Goal: Transaction & Acquisition: Purchase product/service

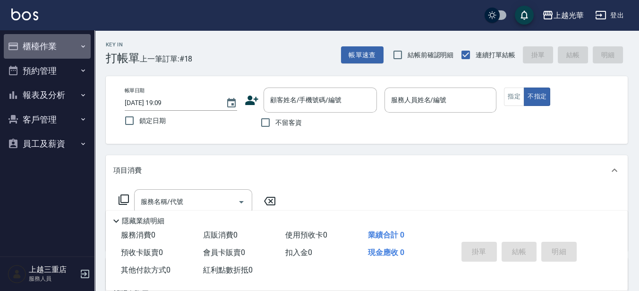
drag, startPoint x: 53, startPoint y: 47, endPoint x: 66, endPoint y: 141, distance: 94.9
click at [54, 46] on button "櫃檯作業" at bounding box center [47, 46] width 87 height 25
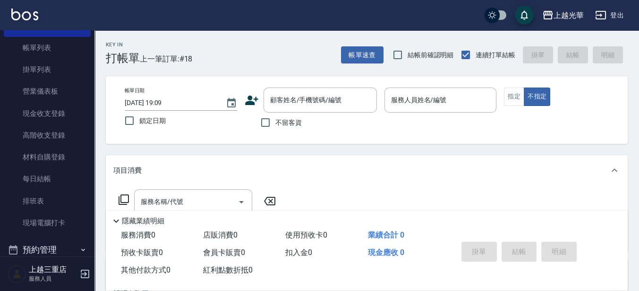
scroll to position [118, 0]
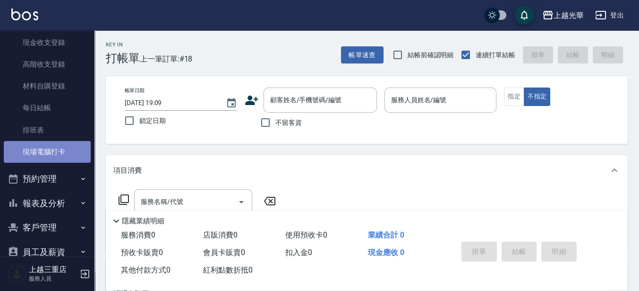
click at [59, 152] on link "現場電腦打卡" at bounding box center [47, 152] width 87 height 22
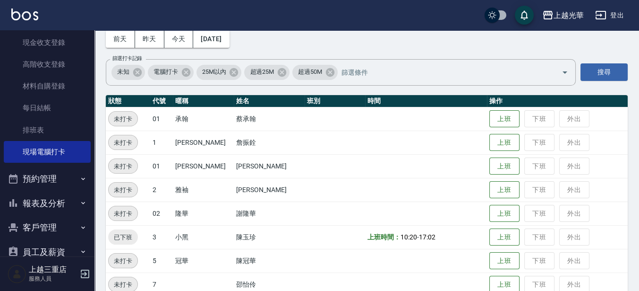
scroll to position [118, 0]
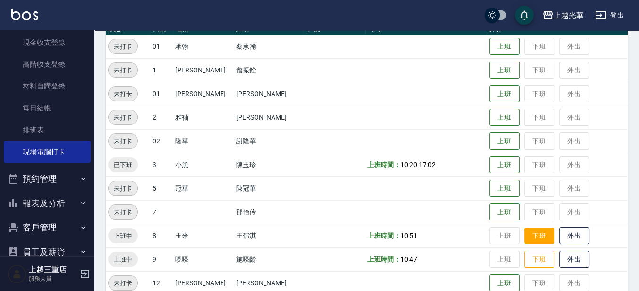
click at [534, 239] on button "下班" at bounding box center [540, 235] width 30 height 17
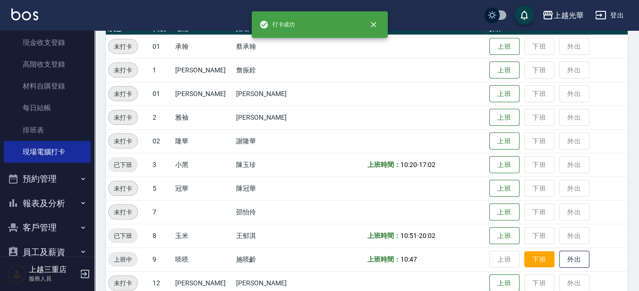
click at [529, 264] on button "下班" at bounding box center [540, 259] width 30 height 17
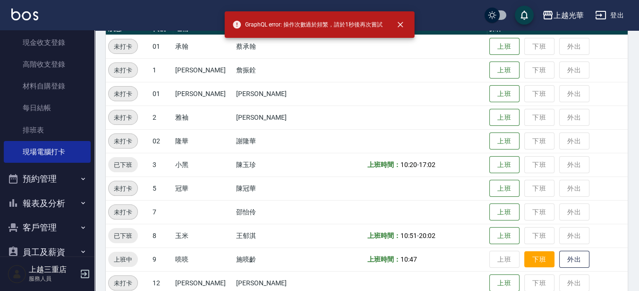
click at [530, 260] on button "下班" at bounding box center [540, 259] width 30 height 17
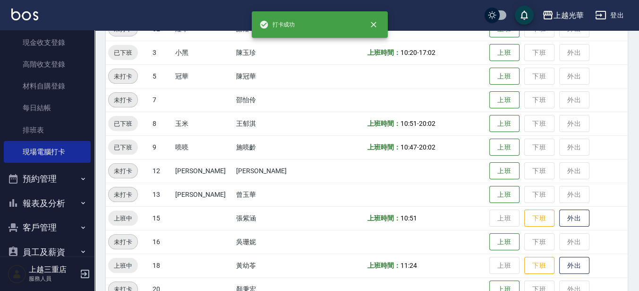
scroll to position [275, 0]
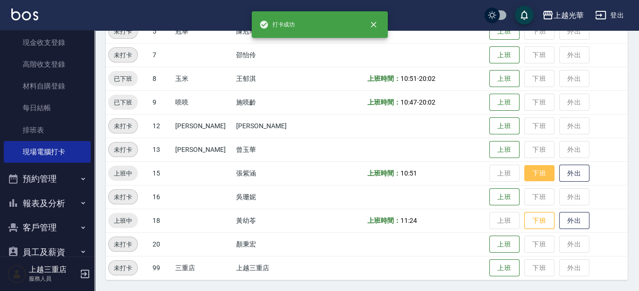
click at [525, 179] on button "下班" at bounding box center [540, 173] width 30 height 17
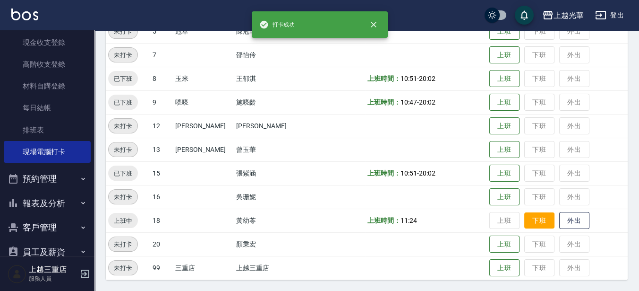
click at [533, 222] on button "下班" at bounding box center [540, 220] width 30 height 17
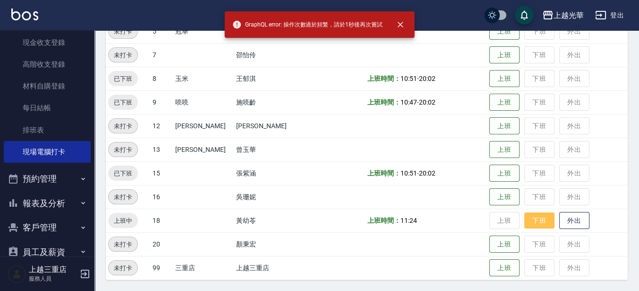
click at [529, 227] on button "下班" at bounding box center [540, 220] width 30 height 17
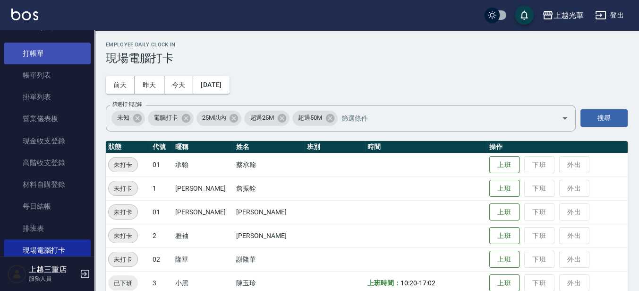
scroll to position [19, 0]
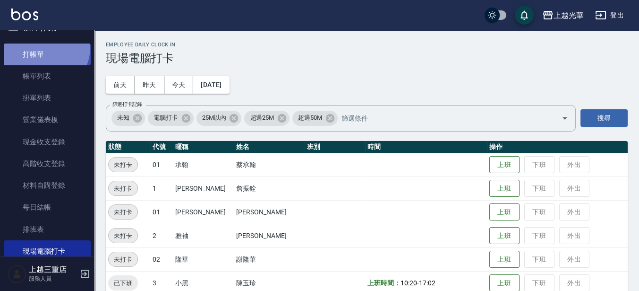
click at [43, 47] on link "打帳單" at bounding box center [47, 54] width 87 height 22
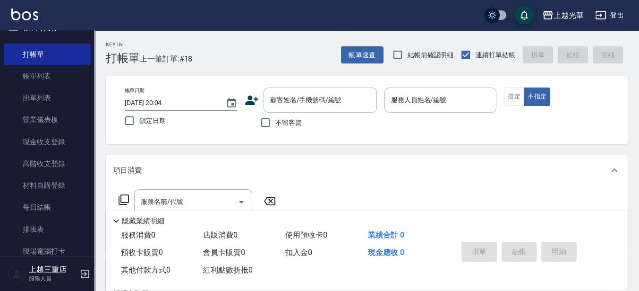
click at [290, 127] on label "不留客資" at bounding box center [279, 122] width 46 height 20
click at [276, 127] on input "不留客資" at bounding box center [266, 122] width 20 height 20
checkbox input "true"
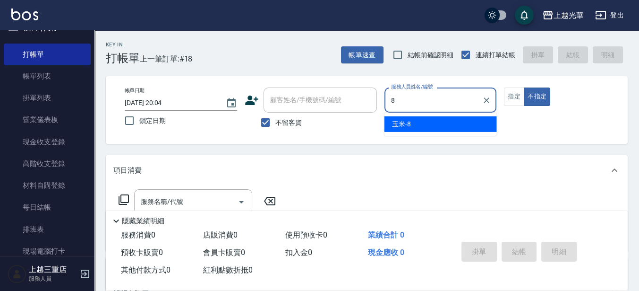
type input "玉米-8"
type button "false"
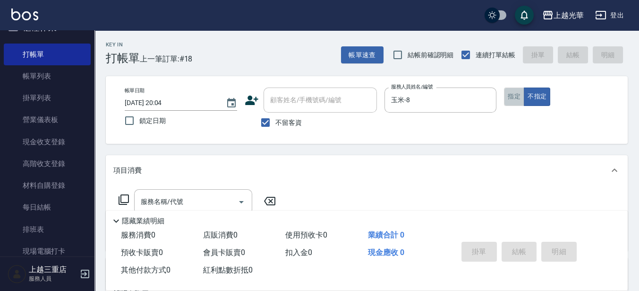
click at [513, 97] on button "指定" at bounding box center [514, 96] width 20 height 18
click at [208, 195] on input "服務名稱/代號" at bounding box center [185, 201] width 95 height 17
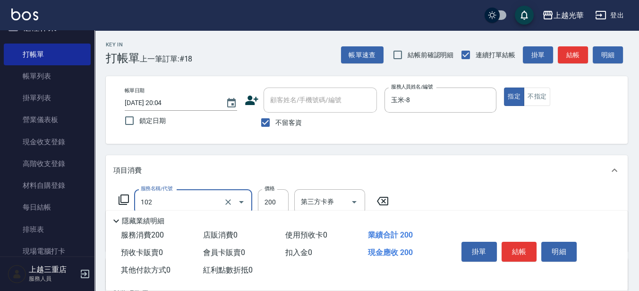
type input "指定洗髮(102)"
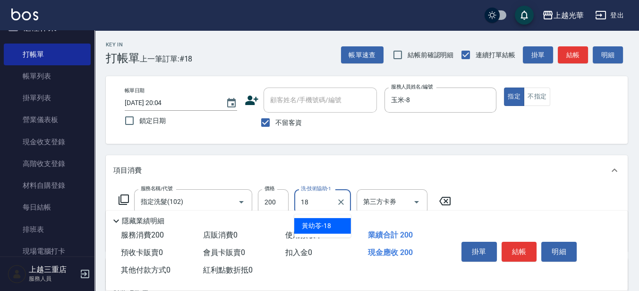
type input "[PERSON_NAME]-18"
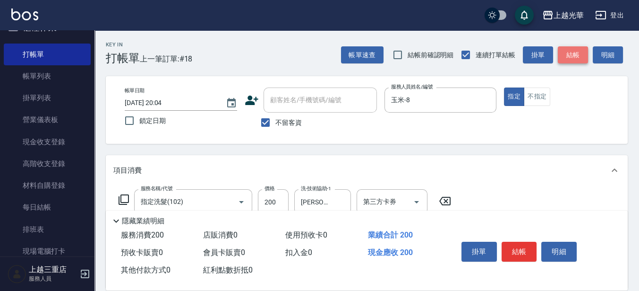
click at [561, 58] on button "結帳" at bounding box center [573, 54] width 30 height 17
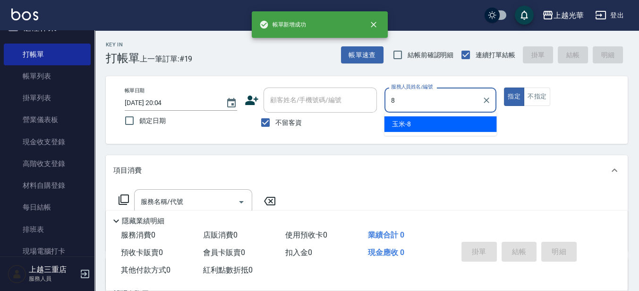
type input "玉米-8"
type button "true"
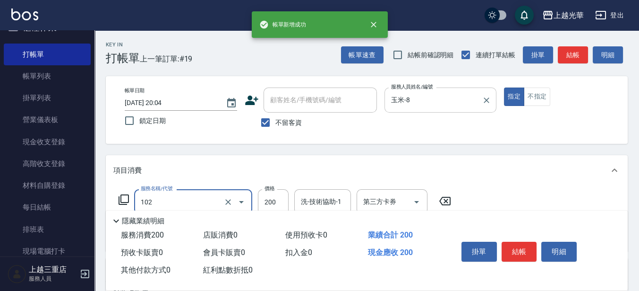
type input "指定洗髮(102)"
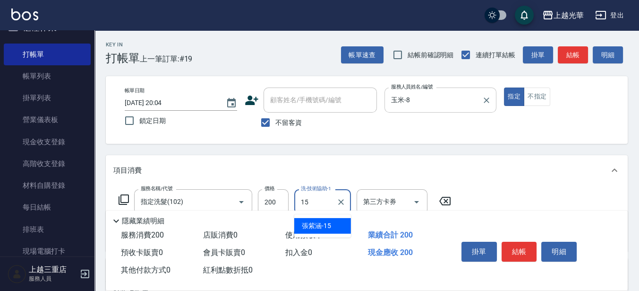
type input "[PERSON_NAME]-15"
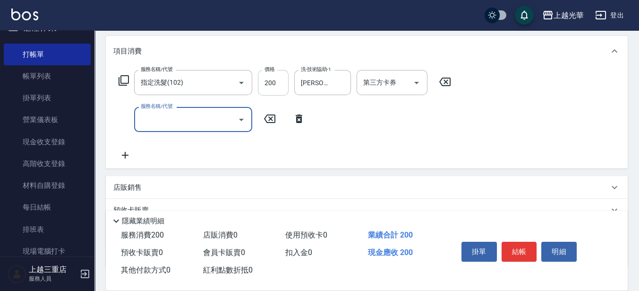
scroll to position [177, 0]
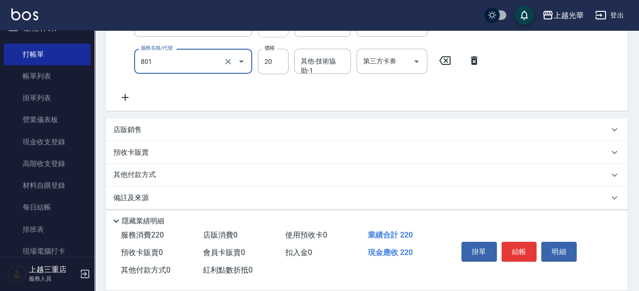
type input "潤絲(801)"
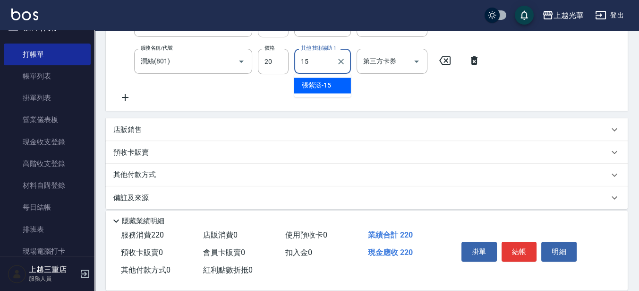
type input "[PERSON_NAME]-15"
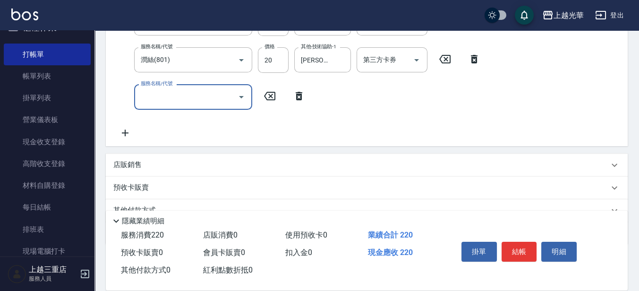
scroll to position [162, 0]
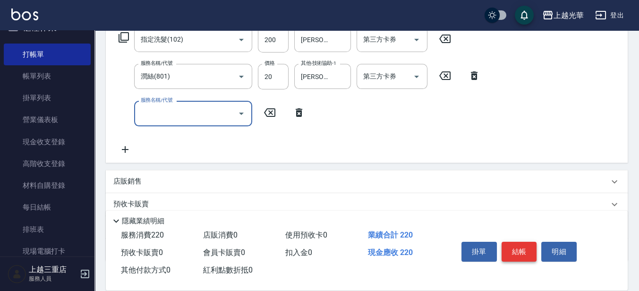
click at [529, 256] on button "結帳" at bounding box center [519, 251] width 35 height 20
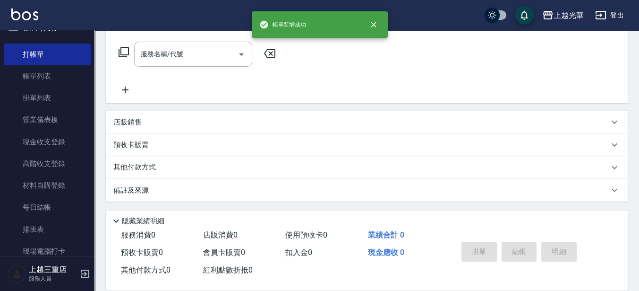
scroll to position [0, 0]
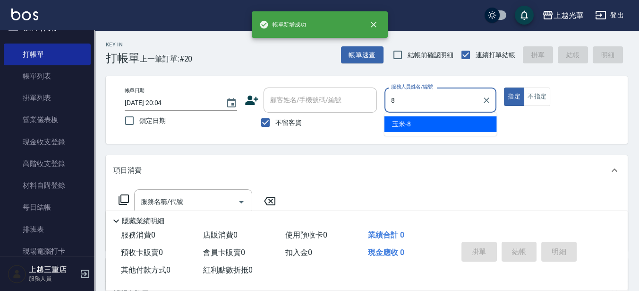
type input "玉米-8"
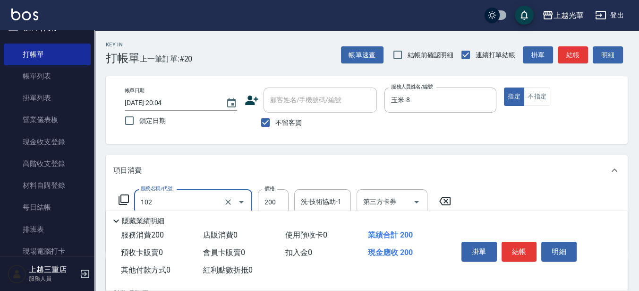
type input "指定洗髮(102)"
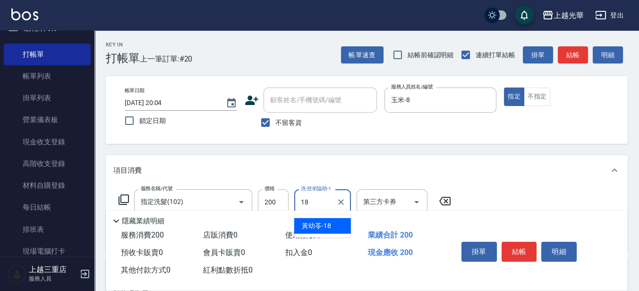
type input "[PERSON_NAME]-18"
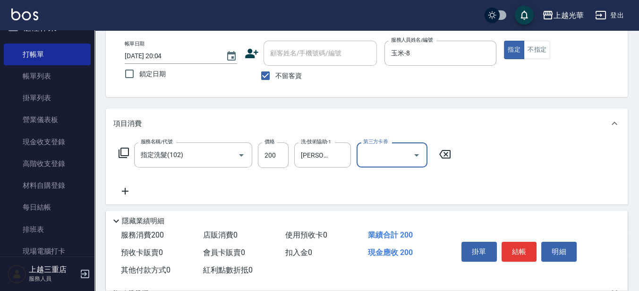
scroll to position [47, 0]
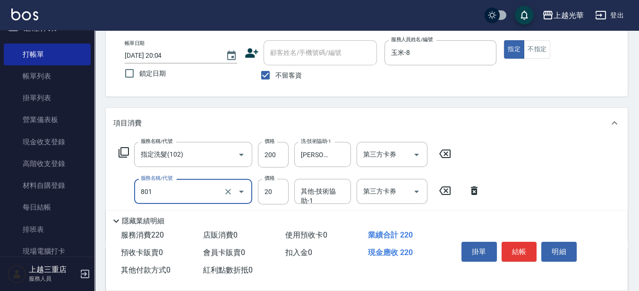
type input "潤絲(801)"
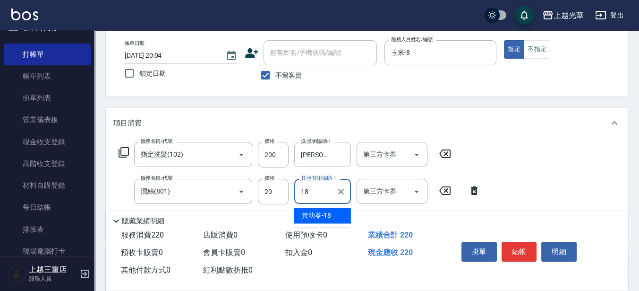
type input "[PERSON_NAME]-18"
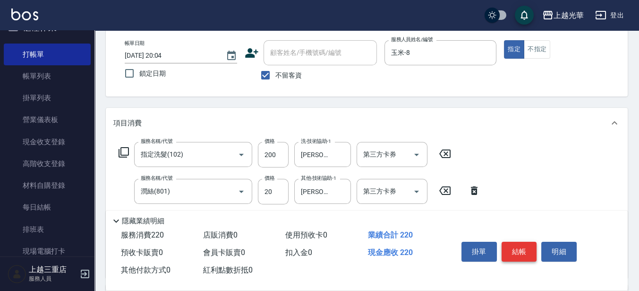
click at [527, 246] on button "結帳" at bounding box center [519, 251] width 35 height 20
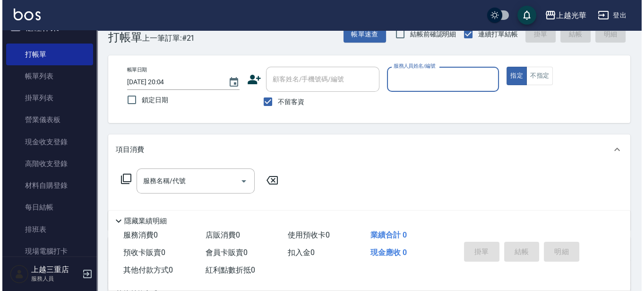
scroll to position [0, 0]
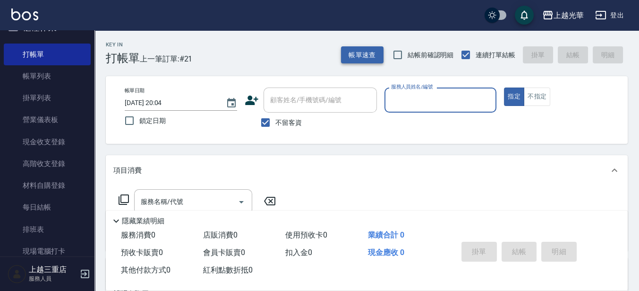
click at [345, 52] on button "帳單速查" at bounding box center [362, 54] width 43 height 17
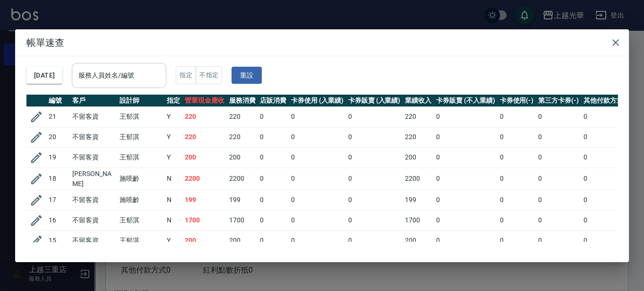
click at [102, 75] on input "服務人員姓名/編號" at bounding box center [119, 75] width 86 height 17
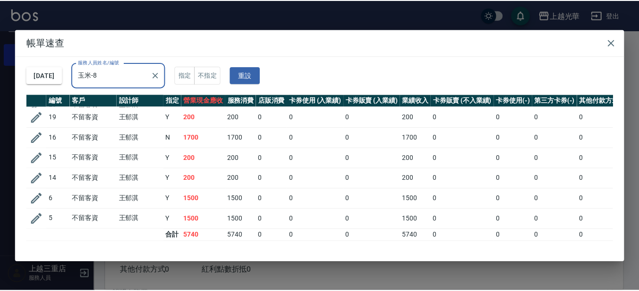
scroll to position [47, 0]
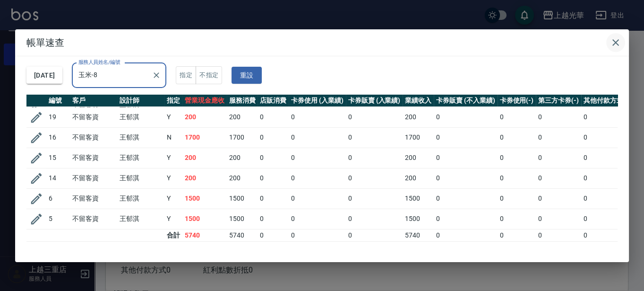
type input "玉米-8"
click at [616, 45] on icon "button" at bounding box center [615, 42] width 11 height 11
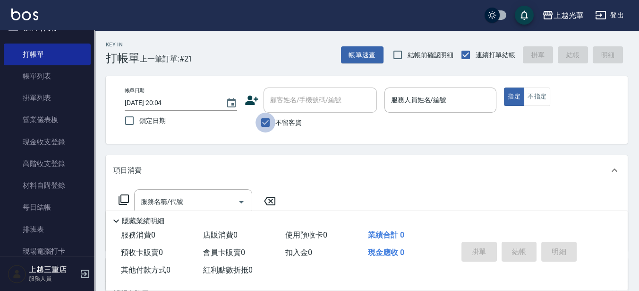
click at [260, 123] on input "不留客資" at bounding box center [266, 122] width 20 height 20
checkbox input "false"
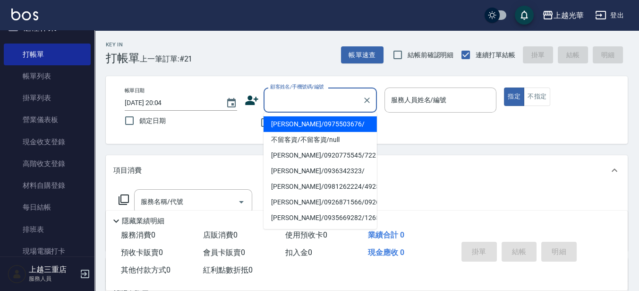
click at [299, 97] on input "顧客姓名/手機號碼/編號" at bounding box center [313, 100] width 91 height 17
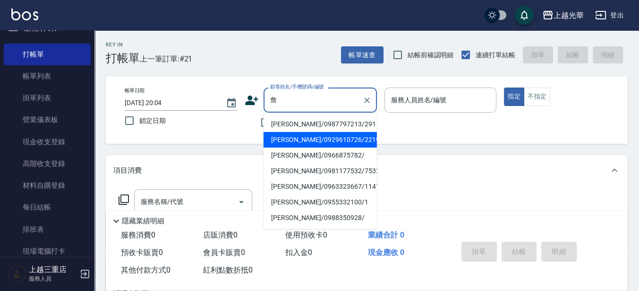
click at [354, 137] on li "[PERSON_NAME]/0929610726/2219" at bounding box center [320, 140] width 113 height 16
type input "[PERSON_NAME]/0929610726/2219"
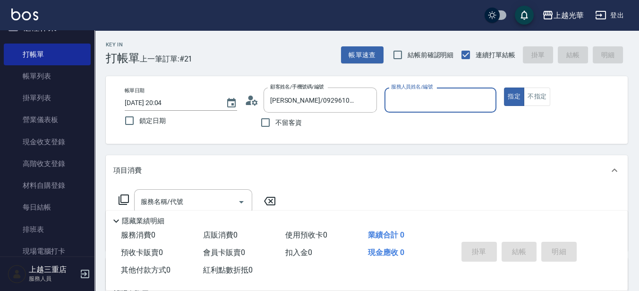
type input "雅袖-2"
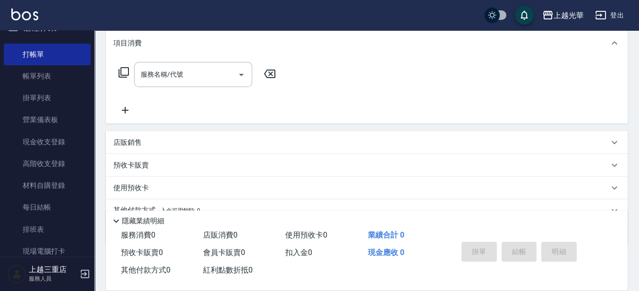
scroll to position [111, 0]
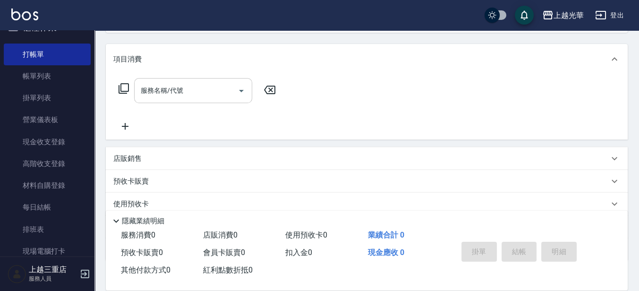
click at [147, 91] on input "服務名稱/代號" at bounding box center [185, 90] width 95 height 17
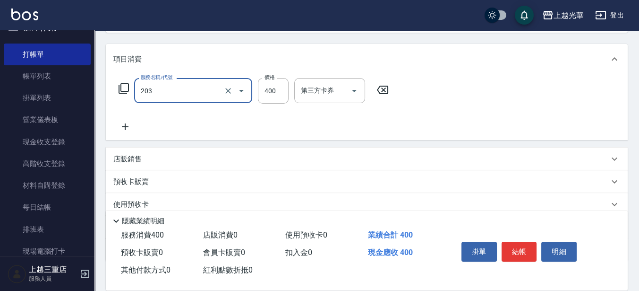
type input "指定單剪(203)"
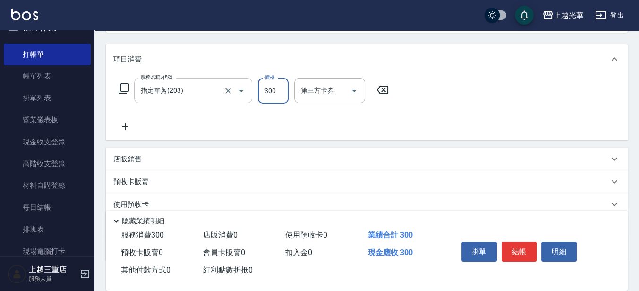
type input "300"
click at [522, 250] on button "結帳" at bounding box center [519, 251] width 35 height 20
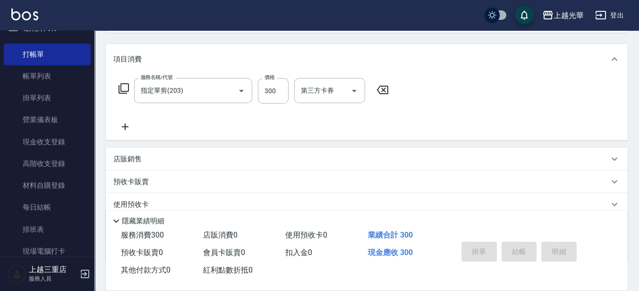
type input "[DATE] 20:09"
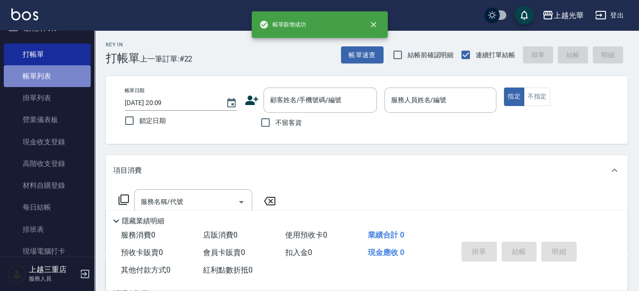
click at [57, 72] on link "帳單列表" at bounding box center [47, 76] width 87 height 22
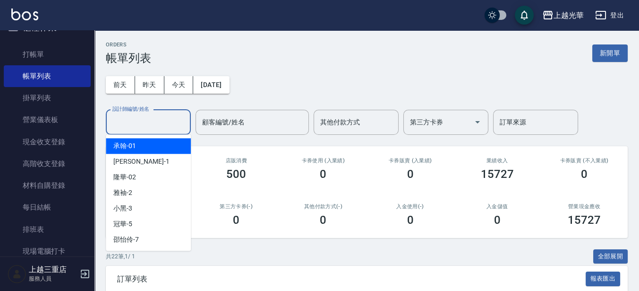
click at [165, 129] on input "設計師編號/姓名" at bounding box center [148, 122] width 77 height 17
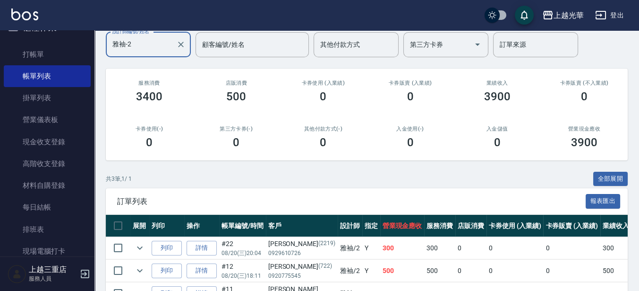
scroll to position [118, 0]
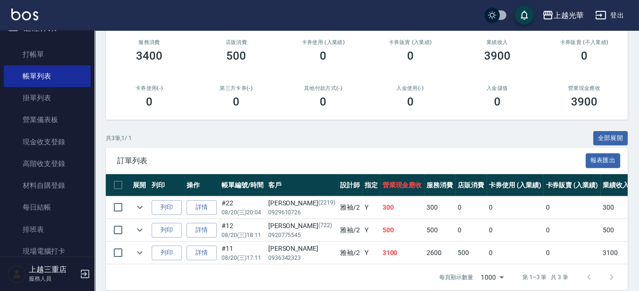
type input "雅袖-2"
click at [31, 17] on img at bounding box center [24, 15] width 27 height 12
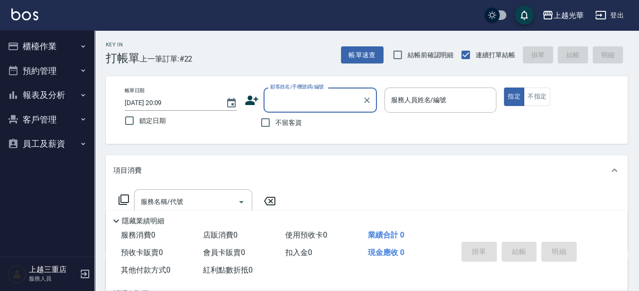
click at [75, 49] on button "櫃檯作業" at bounding box center [47, 46] width 87 height 25
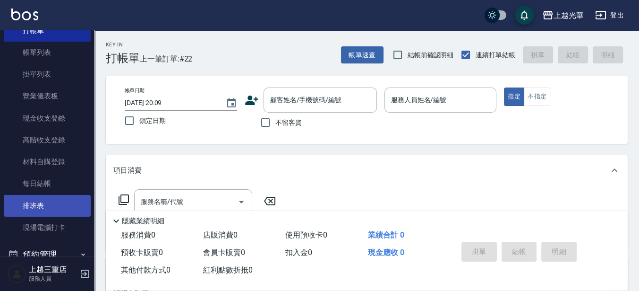
scroll to position [59, 0]
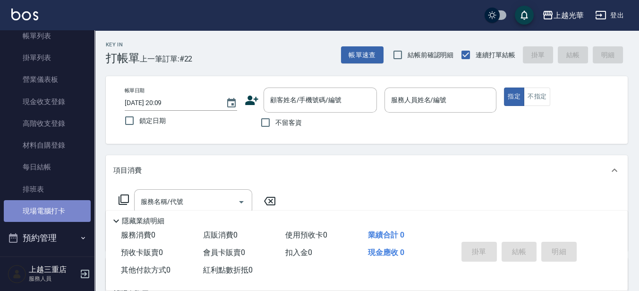
click at [54, 216] on link "現場電腦打卡" at bounding box center [47, 211] width 87 height 22
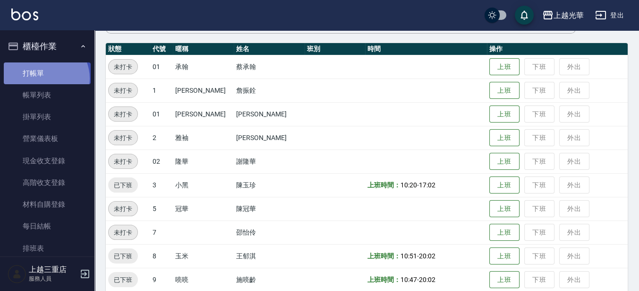
click at [43, 78] on link "打帳單" at bounding box center [47, 73] width 87 height 22
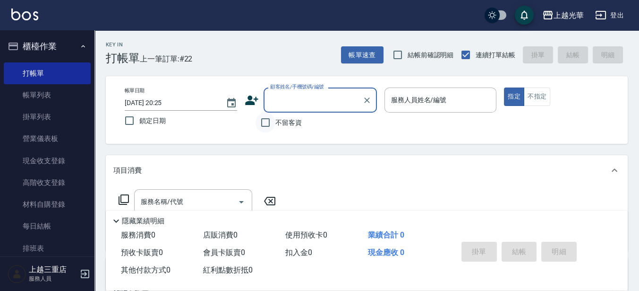
click at [258, 121] on input "不留客資" at bounding box center [266, 122] width 20 height 20
checkbox input "true"
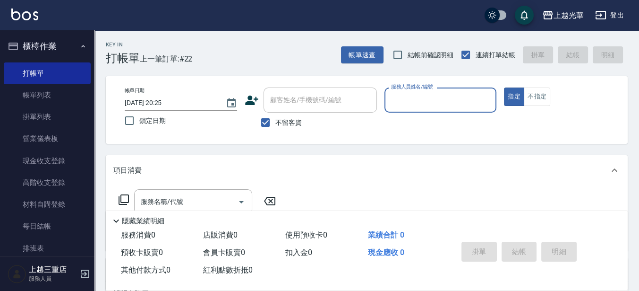
drag, startPoint x: 406, startPoint y: 109, endPoint x: 392, endPoint y: 109, distance: 13.7
click at [397, 109] on div "服務人員姓名/編號" at bounding box center [441, 99] width 112 height 25
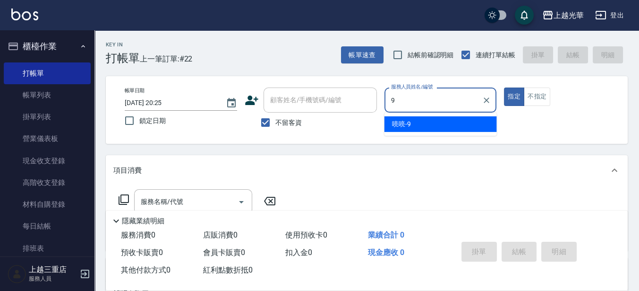
type input "喨喨-9"
type button "true"
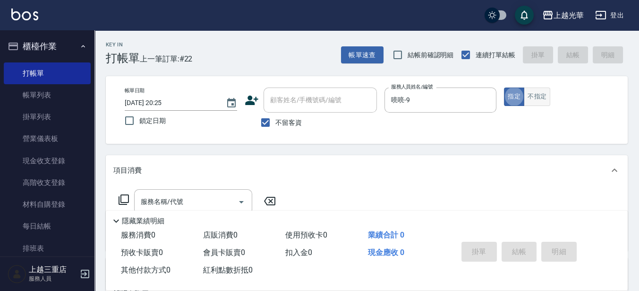
click at [545, 96] on button "不指定" at bounding box center [537, 96] width 26 height 18
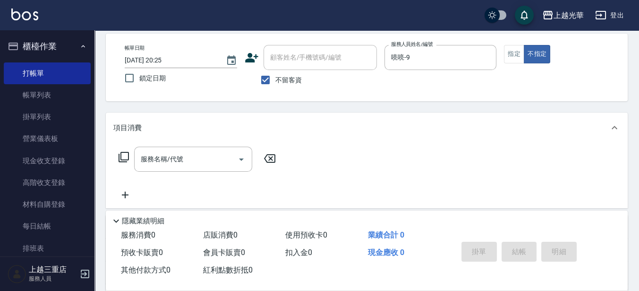
scroll to position [59, 0]
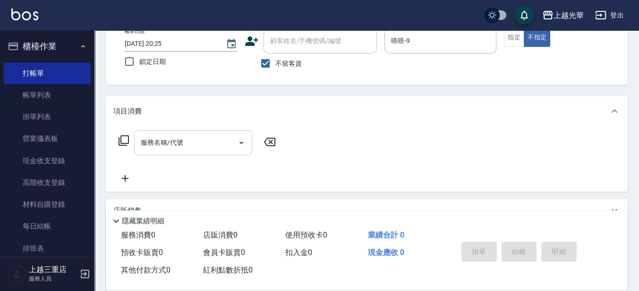
click at [164, 147] on input "服務名稱/代號" at bounding box center [185, 142] width 95 height 17
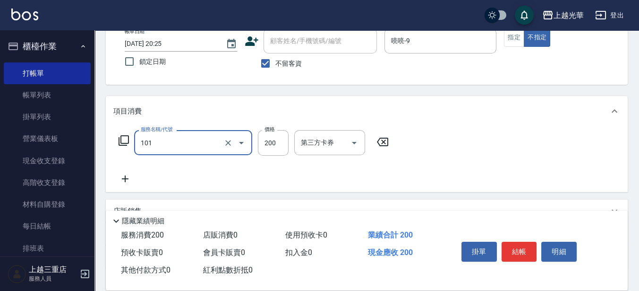
type input "不指定洗髮(101)"
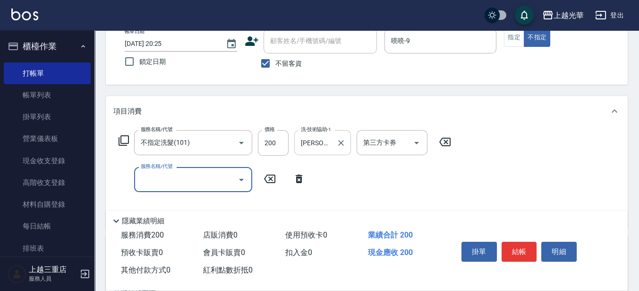
click at [317, 133] on div "[PERSON_NAME]-18 洗-技術協助-1" at bounding box center [322, 142] width 57 height 25
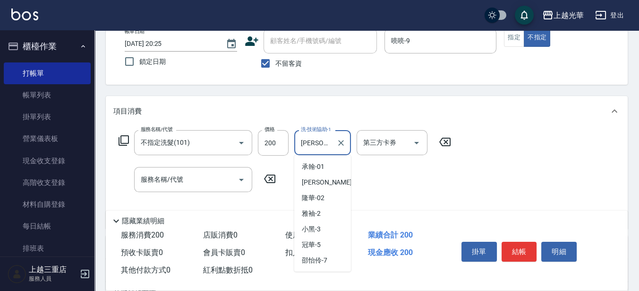
scroll to position [106, 0]
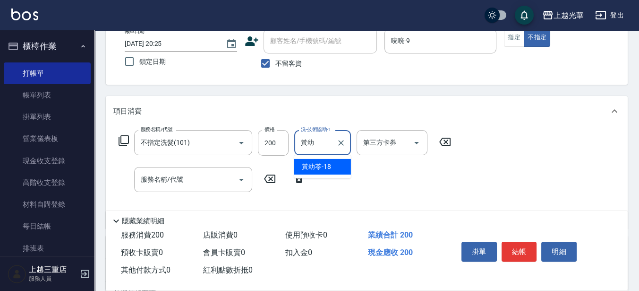
type input "黃"
type input "[PERSON_NAME]-15"
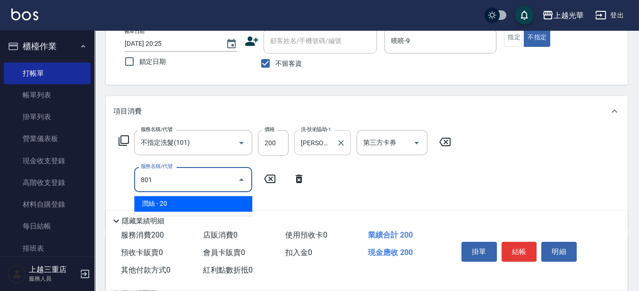
type input "潤絲(801)"
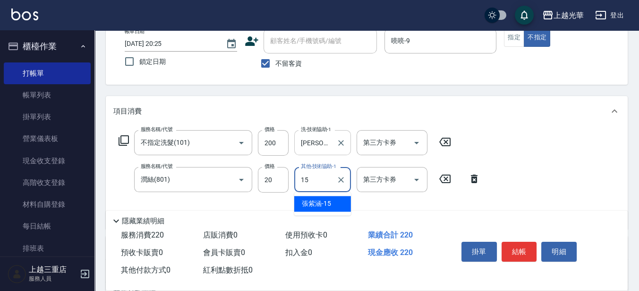
type input "[PERSON_NAME]-15"
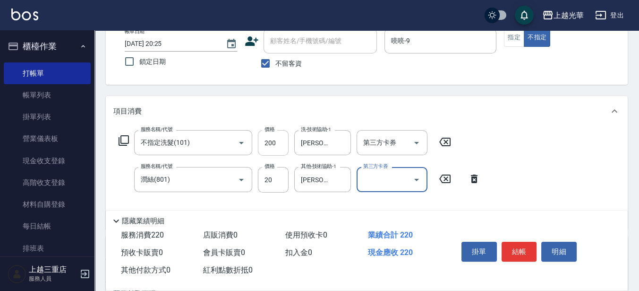
click at [279, 144] on input "200" at bounding box center [273, 143] width 31 height 26
click at [304, 126] on div "項目消費" at bounding box center [367, 111] width 522 height 30
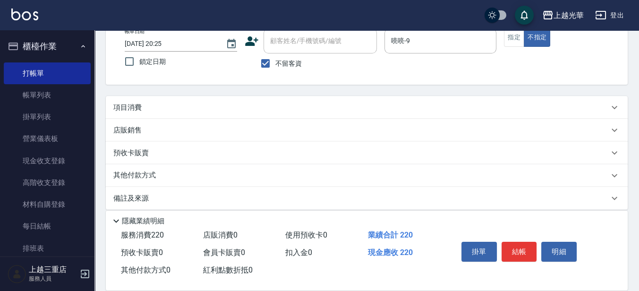
drag, startPoint x: 264, startPoint y: 117, endPoint x: 267, endPoint y: 112, distance: 5.9
click at [266, 113] on div "項目消費" at bounding box center [367, 107] width 522 height 23
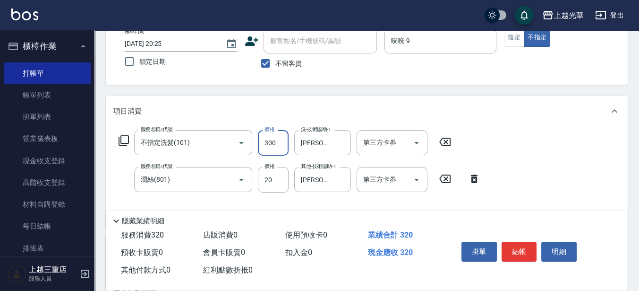
type input "300"
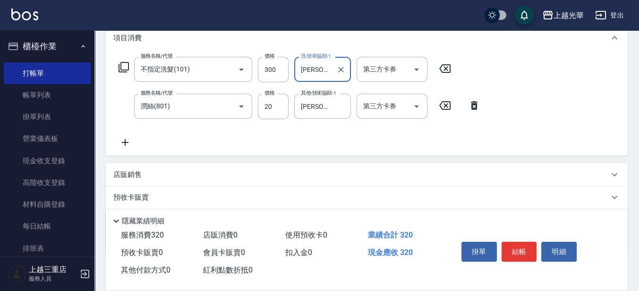
scroll to position [177, 0]
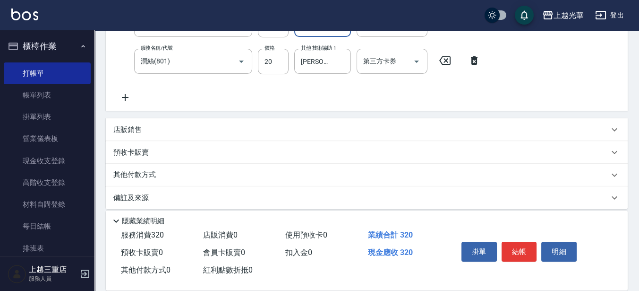
click at [129, 96] on icon at bounding box center [125, 97] width 24 height 11
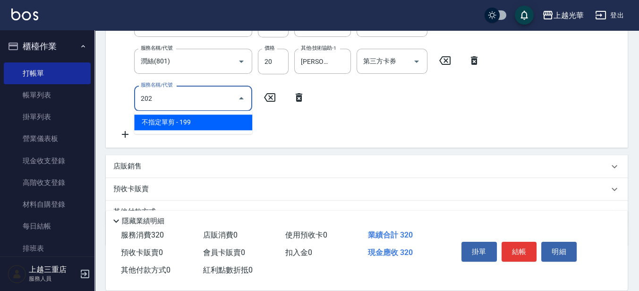
type input "不指定單剪(202)"
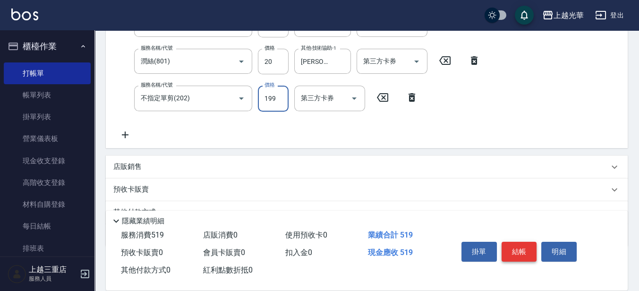
click at [536, 245] on button "結帳" at bounding box center [519, 251] width 35 height 20
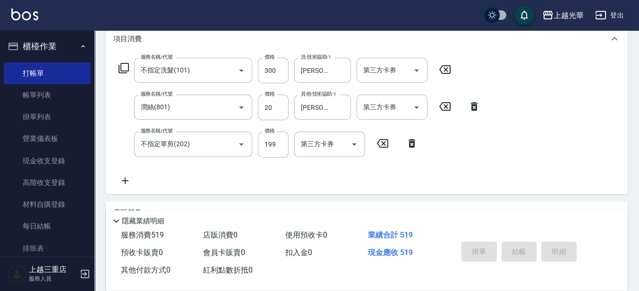
scroll to position [118, 0]
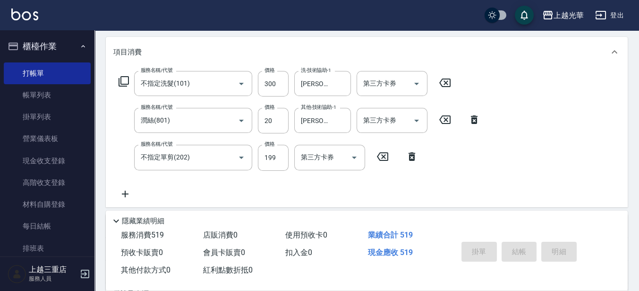
type input "[DATE] 20:26"
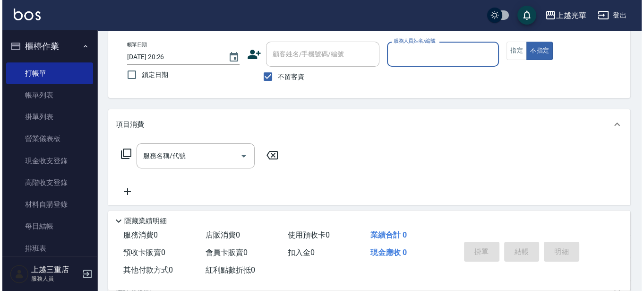
scroll to position [29, 0]
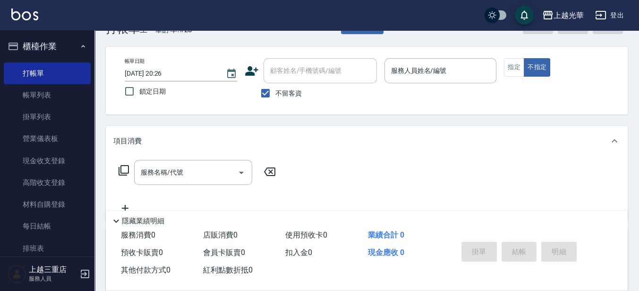
click at [357, 34] on div "帳單速查 結帳前確認明細 連續打單結帳 掛單 結帳 明細" at bounding box center [484, 26] width 287 height 20
click at [360, 32] on button "帳單速查" at bounding box center [362, 25] width 43 height 17
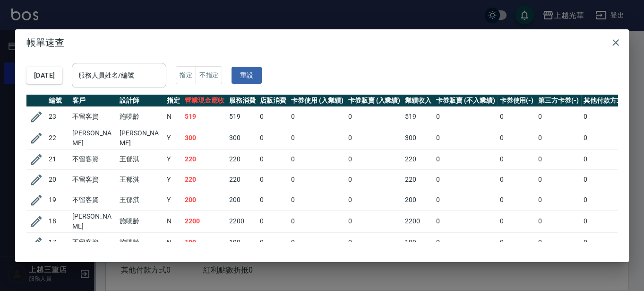
drag, startPoint x: 116, startPoint y: 69, endPoint x: 124, endPoint y: 71, distance: 8.3
click at [117, 68] on div "服務人員姓名/編號 服務人員姓名/編號" at bounding box center [119, 75] width 95 height 25
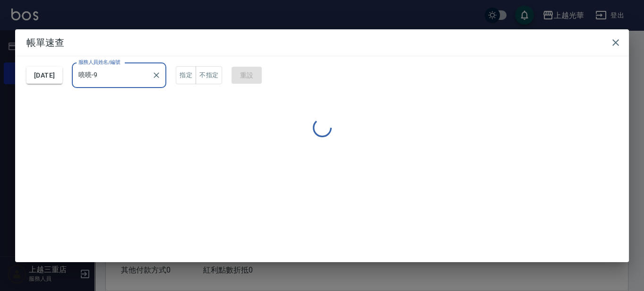
type input "喨喨-9"
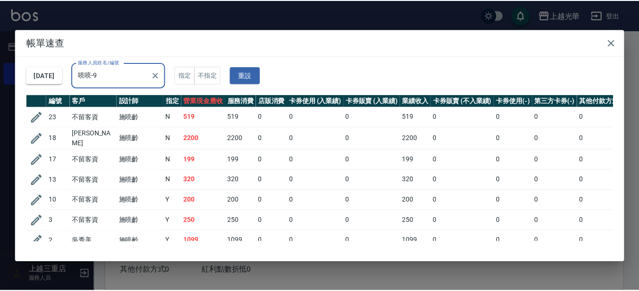
scroll to position [27, 0]
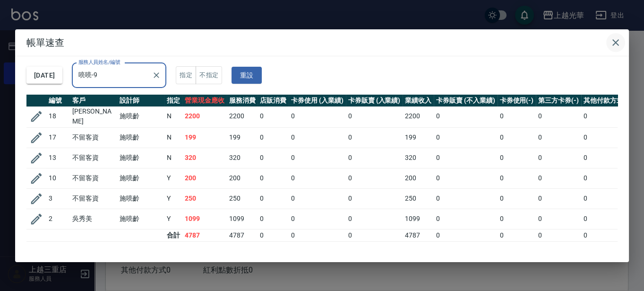
click at [616, 45] on icon "button" at bounding box center [615, 42] width 11 height 11
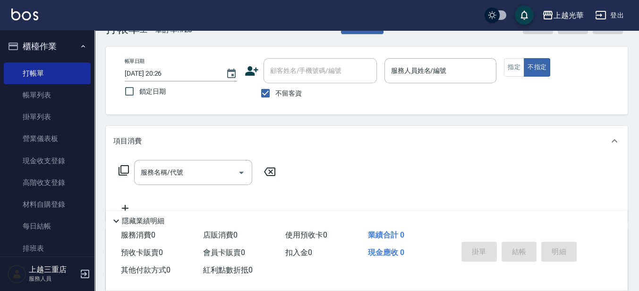
scroll to position [0, 0]
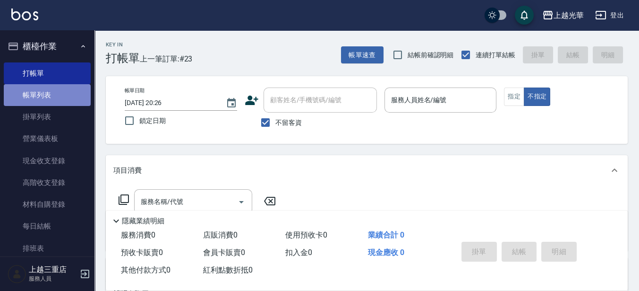
click at [54, 97] on link "帳單列表" at bounding box center [47, 95] width 87 height 22
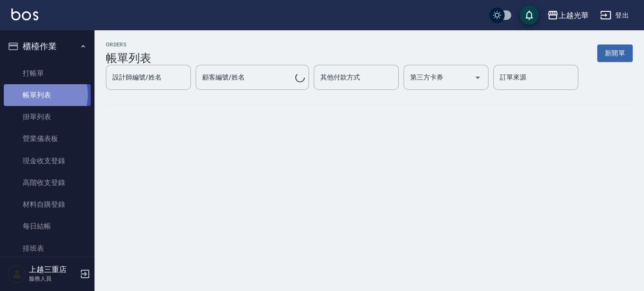
click at [39, 95] on link "帳單列表" at bounding box center [47, 95] width 87 height 22
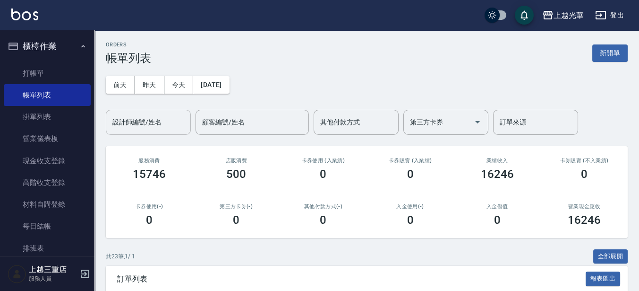
click at [135, 114] on input "設計師編號/姓名" at bounding box center [148, 122] width 77 height 17
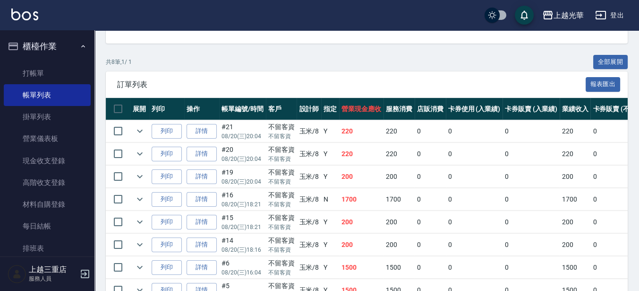
scroll to position [236, 0]
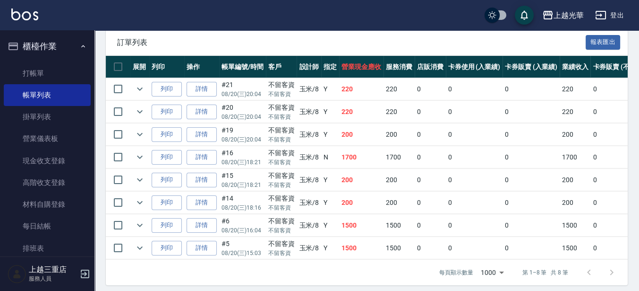
type input "玉米-8"
drag, startPoint x: 367, startPoint y: 204, endPoint x: 334, endPoint y: 199, distance: 33.5
click at [334, 199] on tr "列印 詳情 #14 08/20 (三) 18:16 不留客資 不留客資 玉米 /8 Y 200 200 0 0 0 200 0 0 0 0 0" at bounding box center [492, 202] width 772 height 22
click at [378, 202] on td "200" at bounding box center [361, 202] width 44 height 22
click at [138, 136] on icon "expand row" at bounding box center [139, 134] width 11 height 11
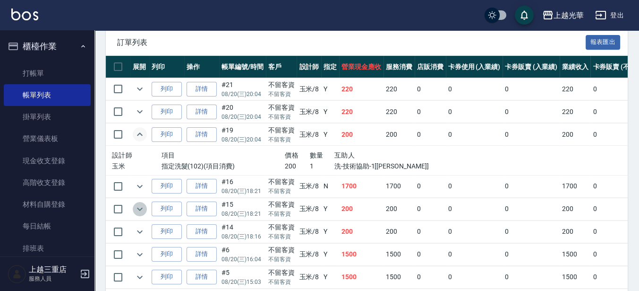
click at [139, 208] on icon "expand row" at bounding box center [140, 208] width 6 height 3
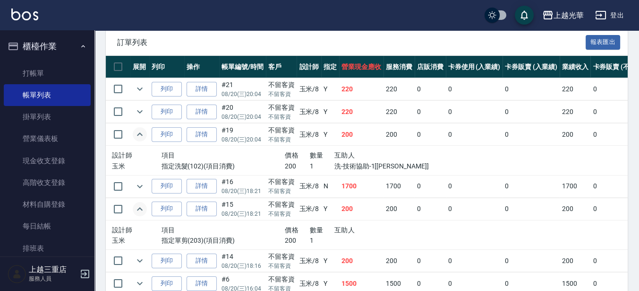
scroll to position [295, 0]
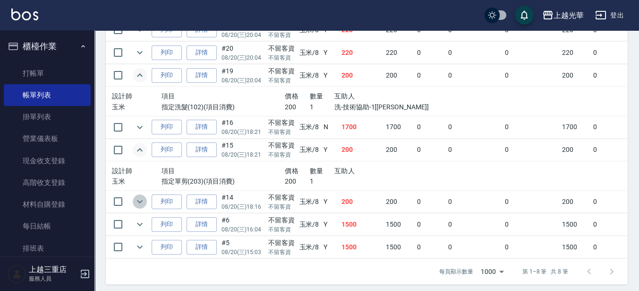
click at [142, 200] on icon "expand row" at bounding box center [139, 201] width 11 height 11
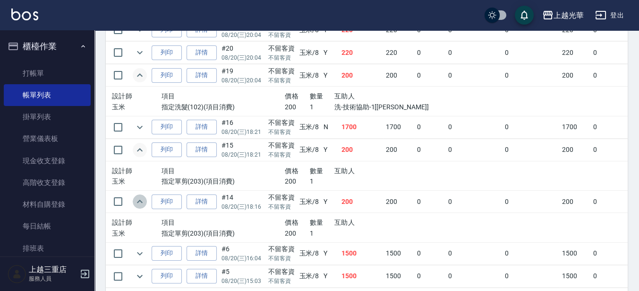
click at [142, 200] on icon "expand row" at bounding box center [140, 200] width 6 height 3
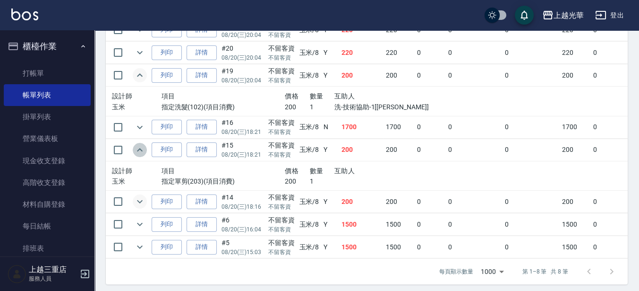
click at [139, 146] on icon "expand row" at bounding box center [139, 149] width 11 height 11
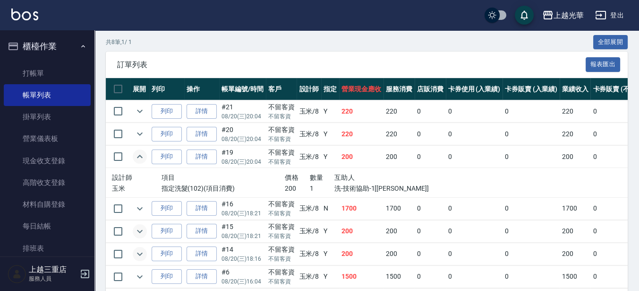
scroll to position [236, 0]
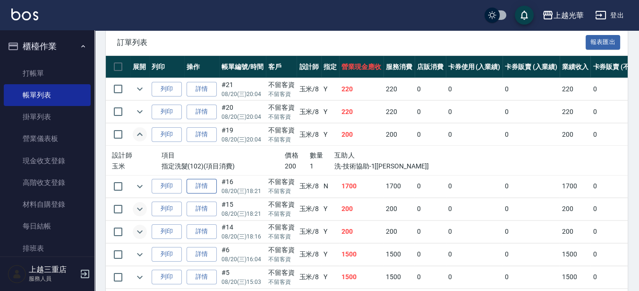
click at [196, 190] on link "詳情" at bounding box center [202, 186] width 30 height 15
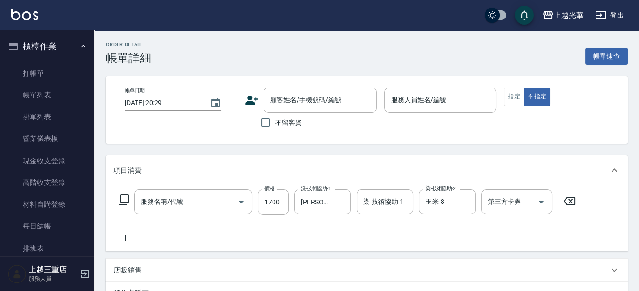
type input "[DATE] 18:21"
checkbox input "true"
type input "玉米-8"
type input "設計染髮(404)"
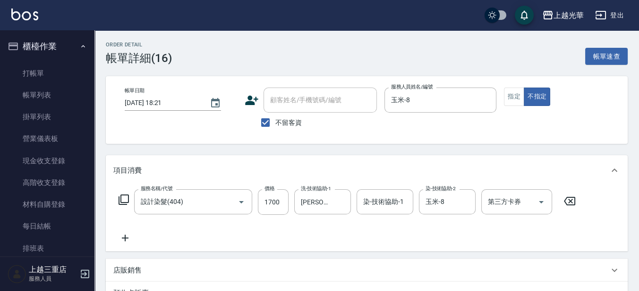
click at [121, 236] on icon at bounding box center [125, 237] width 24 height 11
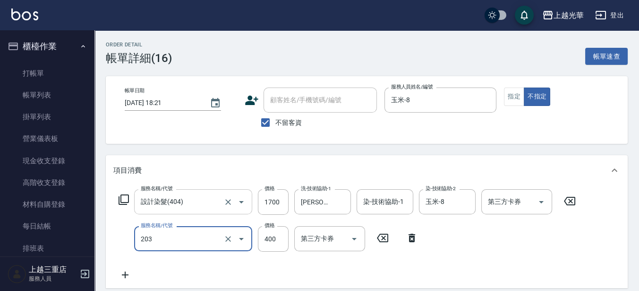
type input "指定單剪(203)"
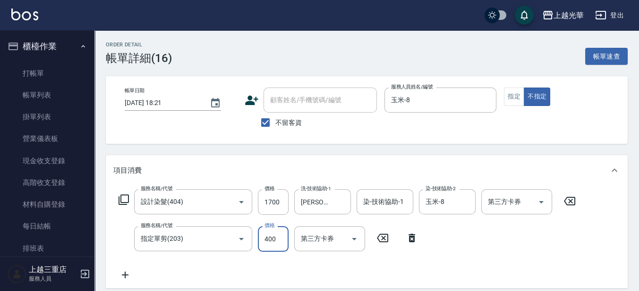
click at [273, 237] on input "400" at bounding box center [273, 239] width 31 height 26
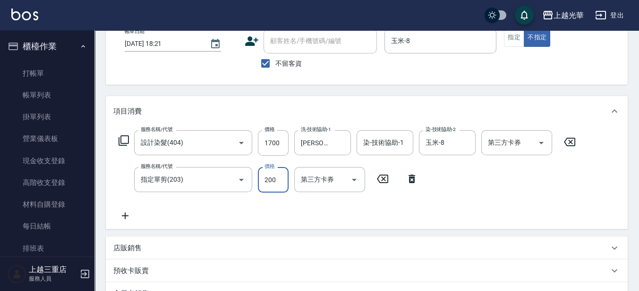
scroll to position [218, 0]
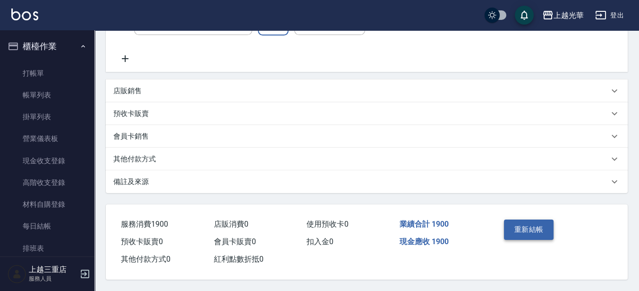
type input "200"
click at [532, 231] on button "重新結帳" at bounding box center [529, 229] width 50 height 20
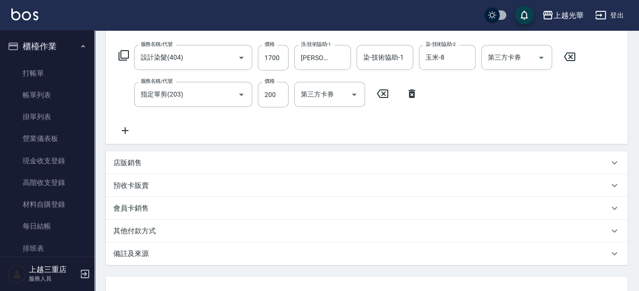
scroll to position [42, 0]
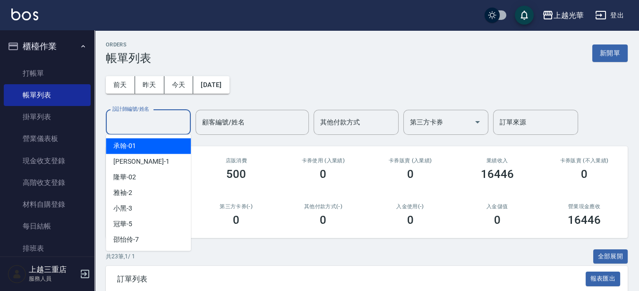
click at [142, 122] on input "設計師編號/姓名" at bounding box center [148, 122] width 77 height 17
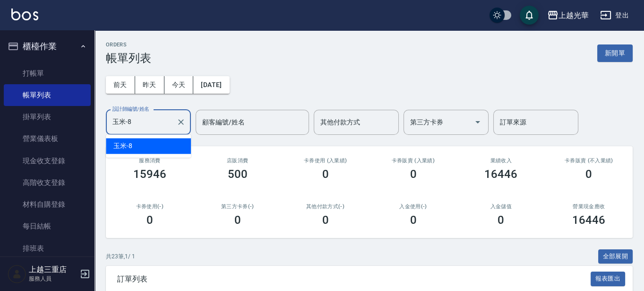
type input "玉米-8"
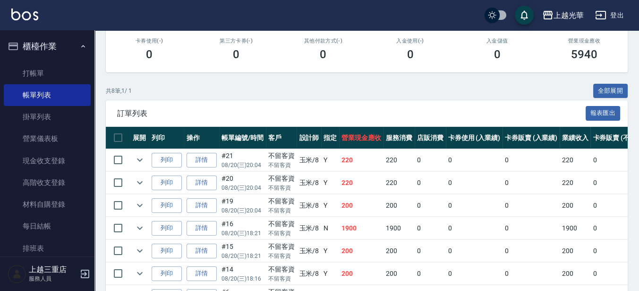
scroll to position [236, 0]
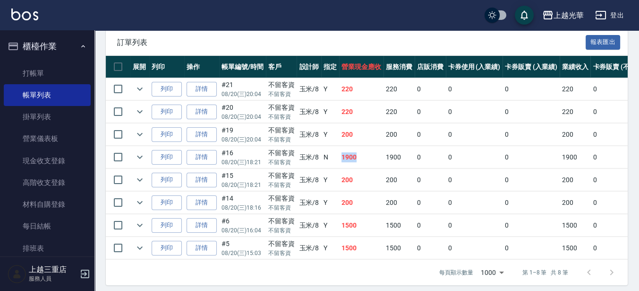
drag, startPoint x: 363, startPoint y: 155, endPoint x: 336, endPoint y: 153, distance: 27.0
click at [336, 153] on tr "列印 詳情 #16 08/20 (三) 18:21 不留客資 不留客資 玉米 /8 N 1900 1900 0 0 0 1900 0 0 0 0 0" at bounding box center [492, 157] width 772 height 22
click at [370, 157] on td "1900" at bounding box center [361, 157] width 44 height 22
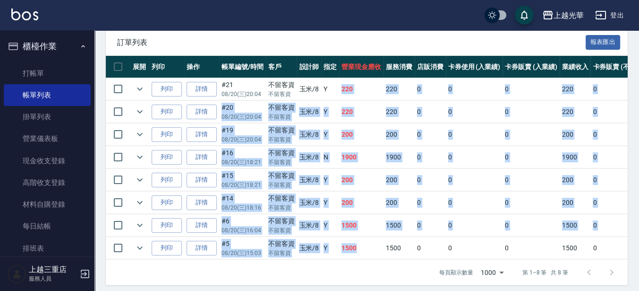
drag, startPoint x: 373, startPoint y: 246, endPoint x: 340, endPoint y: 92, distance: 157.5
click at [340, 92] on tbody "列印 詳情 #21 08/20 (三) 20:04 不留客資 不留客資 玉米 /8 Y 220 220 0 0 0 220 0 0 0 0 0 列印 詳情 #…" at bounding box center [492, 168] width 772 height 181
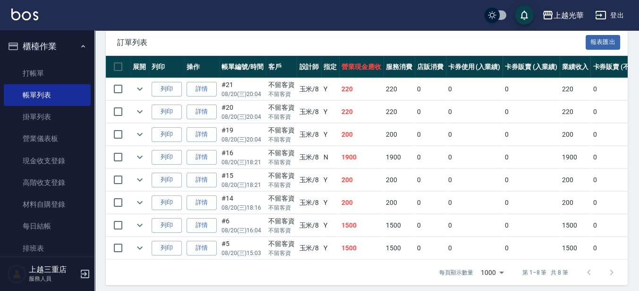
click at [369, 38] on span "訂單列表" at bounding box center [351, 42] width 469 height 9
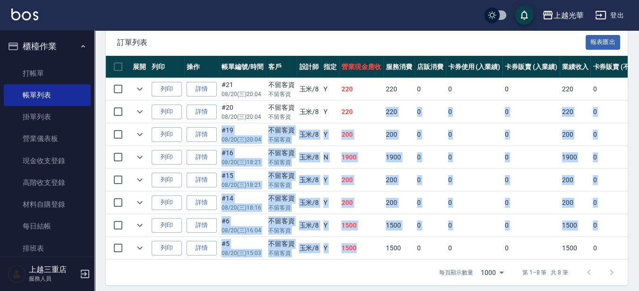
drag, startPoint x: 365, startPoint y: 100, endPoint x: 369, endPoint y: 239, distance: 139.5
click at [369, 239] on tbody "列印 詳情 #21 08/20 (三) 20:04 不留客資 不留客資 玉米 /8 Y 220 220 0 0 0 220 0 0 0 0 0 列印 詳情 #…" at bounding box center [492, 168] width 772 height 181
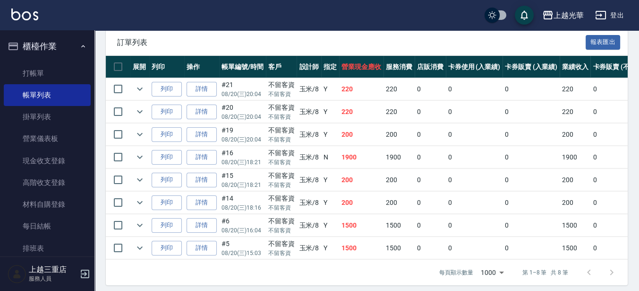
click at [405, 48] on div "訂單列表 報表匯出" at bounding box center [367, 42] width 522 height 26
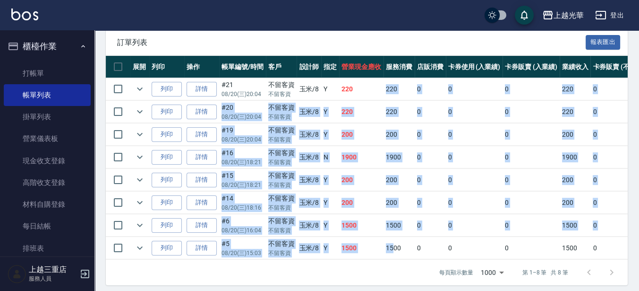
drag, startPoint x: 352, startPoint y: 91, endPoint x: 394, endPoint y: 237, distance: 151.8
click at [394, 237] on tbody "列印 詳情 #21 08/20 (三) 20:04 不留客資 不留客資 玉米 /8 Y 220 220 0 0 0 220 0 0 0 0 0 列印 詳情 #…" at bounding box center [492, 168] width 772 height 181
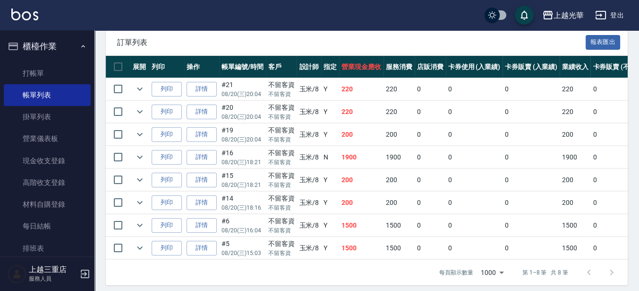
click at [410, 45] on span "訂單列表" at bounding box center [351, 42] width 469 height 9
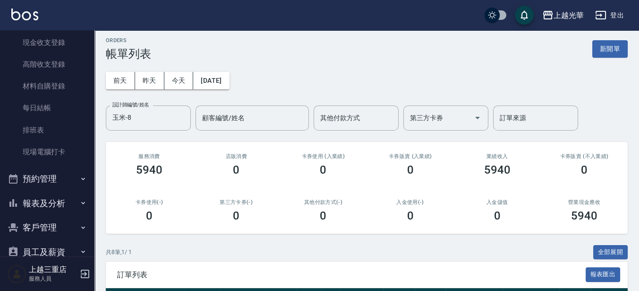
scroll to position [0, 0]
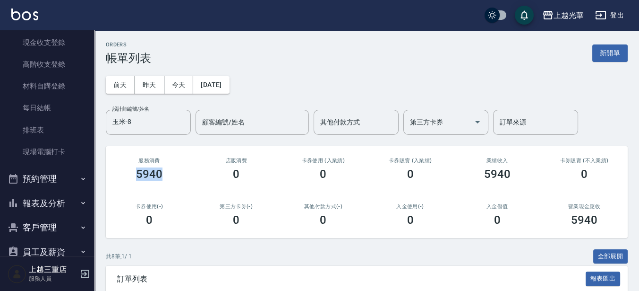
drag, startPoint x: 137, startPoint y: 176, endPoint x: 194, endPoint y: 183, distance: 57.6
click at [175, 164] on div "服務消費 5940" at bounding box center [149, 169] width 87 height 46
drag, startPoint x: 194, startPoint y: 183, endPoint x: 253, endPoint y: 183, distance: 59.1
click at [194, 183] on div "店販消費 0" at bounding box center [236, 169] width 87 height 46
click at [599, 55] on button "新開單" at bounding box center [610, 52] width 35 height 17
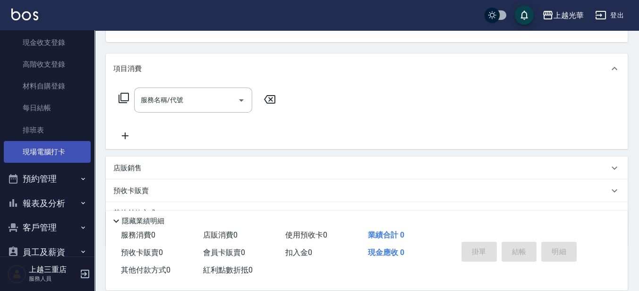
scroll to position [118, 0]
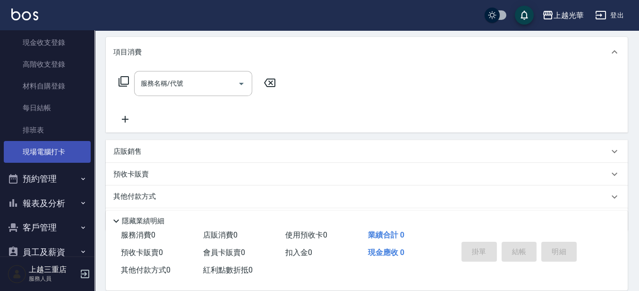
click at [38, 159] on link "現場電腦打卡" at bounding box center [47, 152] width 87 height 22
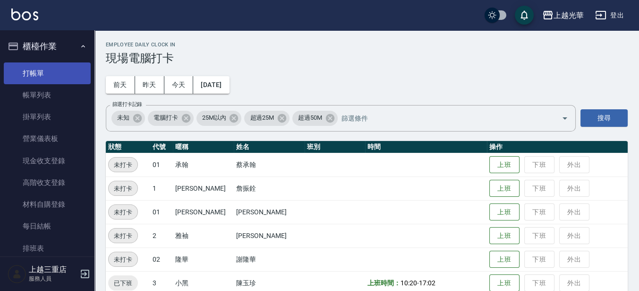
click at [57, 76] on link "打帳單" at bounding box center [47, 73] width 87 height 22
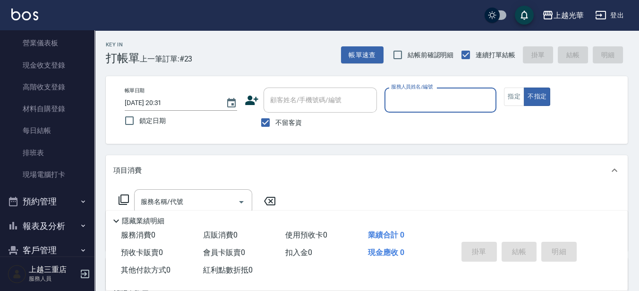
scroll to position [137, 0]
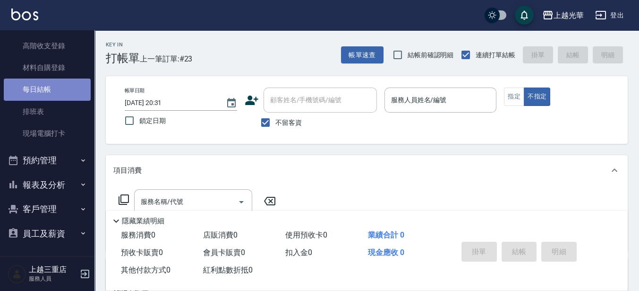
click at [52, 93] on link "每日結帳" at bounding box center [47, 89] width 87 height 22
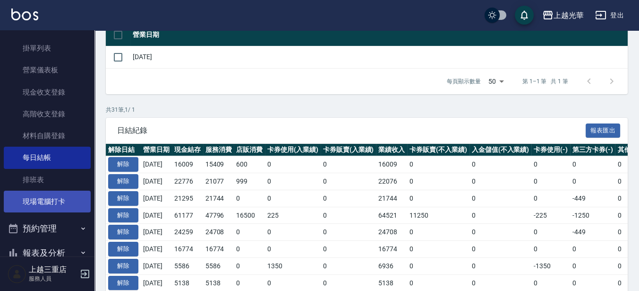
scroll to position [78, 0]
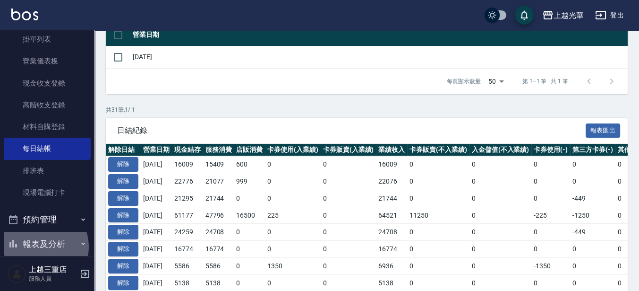
click at [40, 246] on button "報表及分析" at bounding box center [47, 244] width 87 height 25
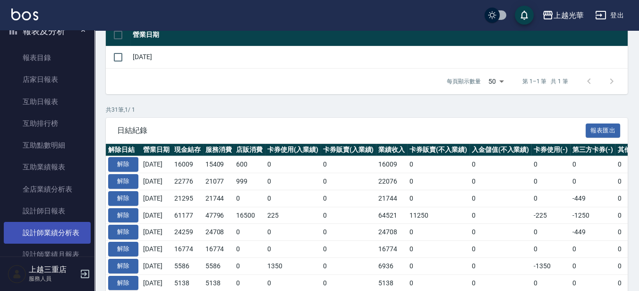
scroll to position [314, 0]
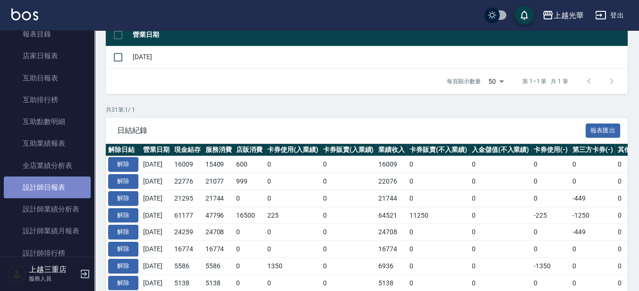
click at [50, 183] on link "設計師日報表" at bounding box center [47, 187] width 87 height 22
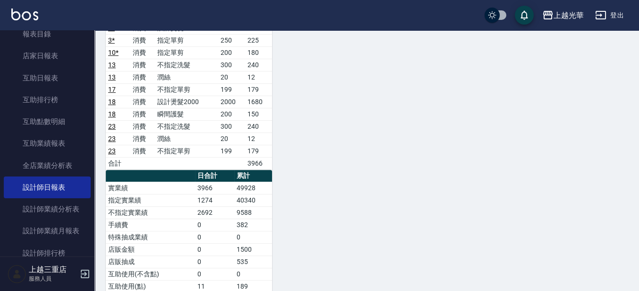
scroll to position [520, 0]
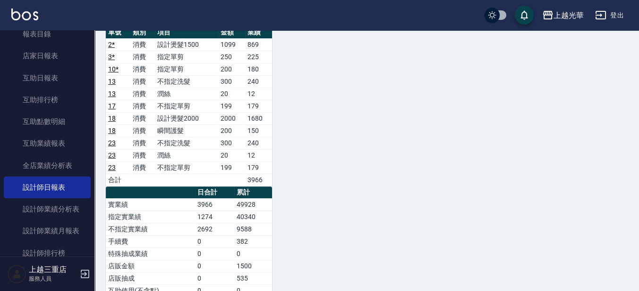
drag, startPoint x: 638, startPoint y: 197, endPoint x: 645, endPoint y: 60, distance: 137.7
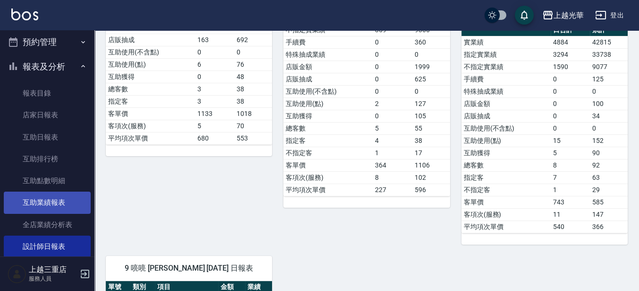
scroll to position [314, 0]
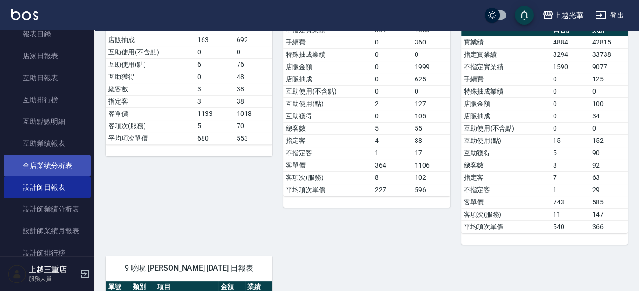
click at [41, 161] on link "全店業績分析表" at bounding box center [47, 166] width 87 height 22
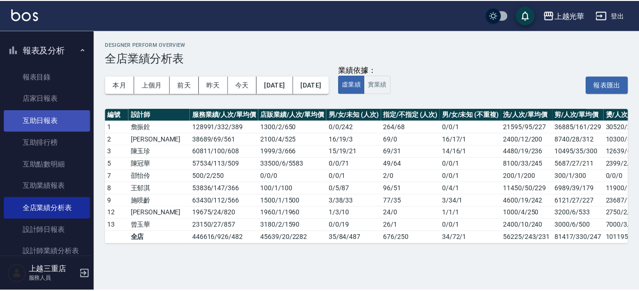
scroll to position [255, 0]
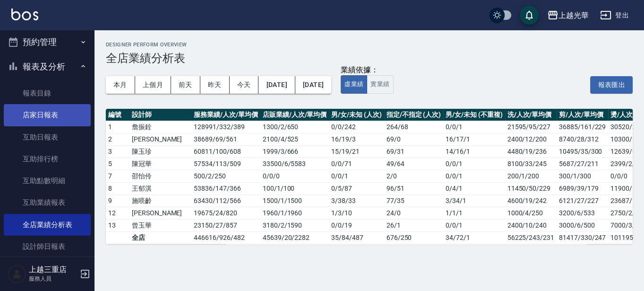
click at [51, 114] on link "店家日報表" at bounding box center [47, 115] width 87 height 22
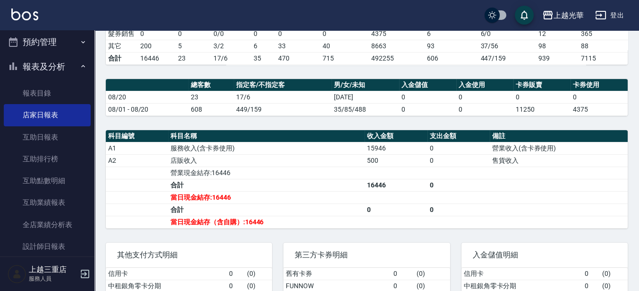
scroll to position [314, 0]
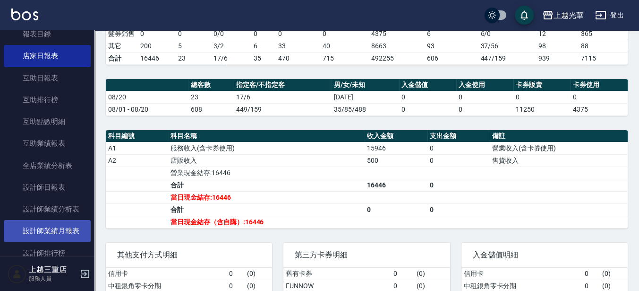
click at [52, 223] on link "設計師業績月報表" at bounding box center [47, 231] width 87 height 22
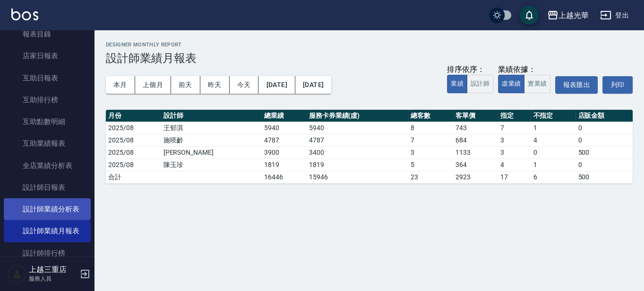
click at [55, 210] on link "設計師業績分析表" at bounding box center [47, 209] width 87 height 22
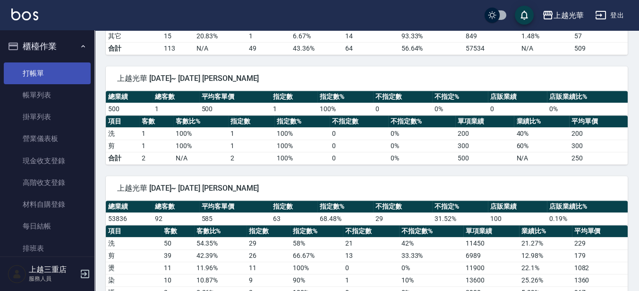
scroll to position [772, 0]
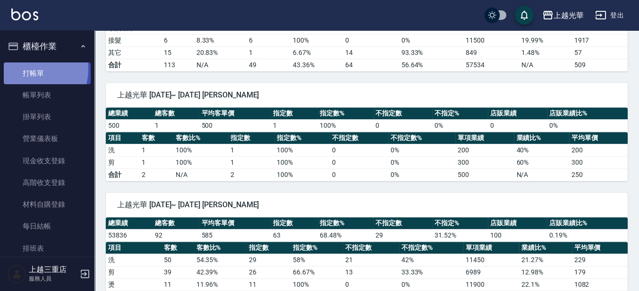
click at [17, 68] on link "打帳單" at bounding box center [47, 73] width 87 height 22
